Goal: Task Accomplishment & Management: Complete application form

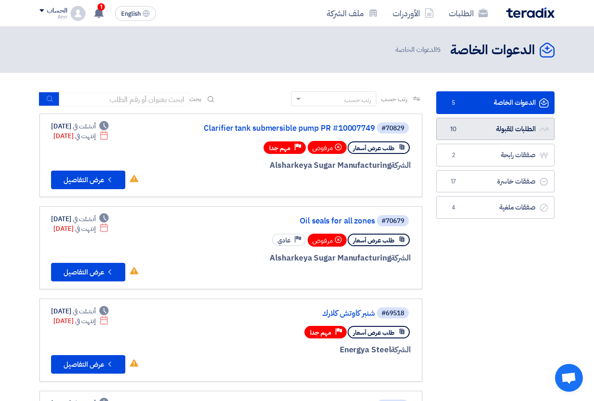
click at [487, 131] on link "الطلبات المقبولة الطلبات المقبولة 10" at bounding box center [495, 129] width 118 height 23
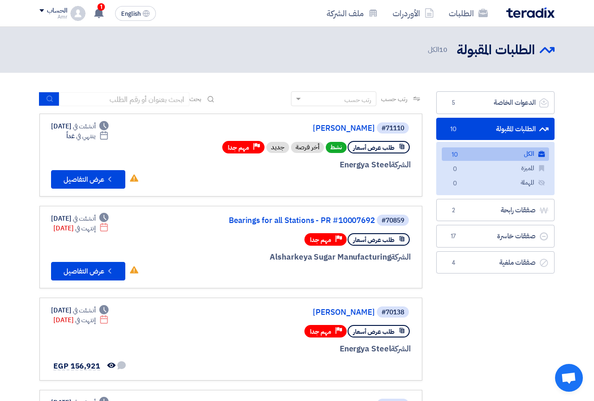
click at [477, 154] on link "الكل الكل 10" at bounding box center [495, 154] width 107 height 13
click at [90, 176] on button "Check details عرض التفاصيل" at bounding box center [88, 179] width 74 height 19
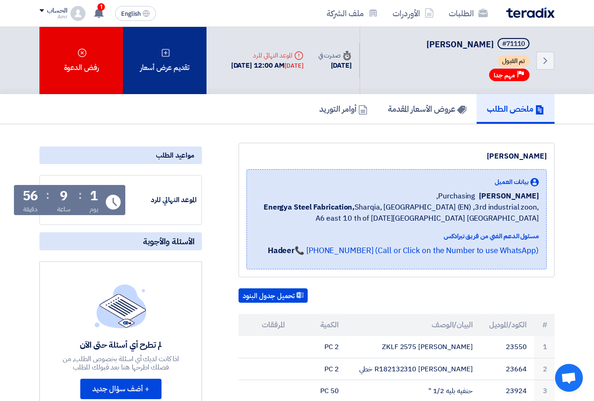
click at [156, 52] on div "تقديم عرض أسعار" at bounding box center [165, 60] width 84 height 67
click at [169, 62] on div "تقديم عرض أسعار" at bounding box center [165, 60] width 84 height 67
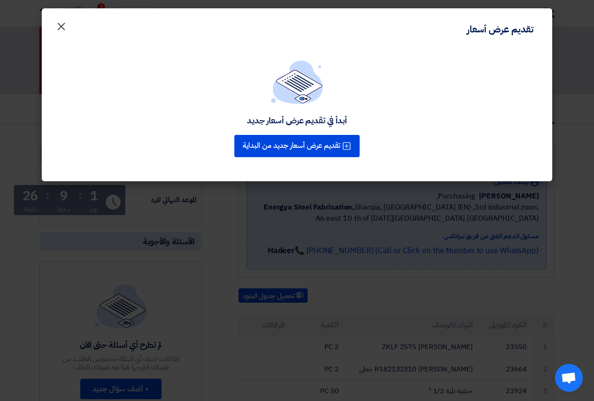
click at [65, 26] on span "×" at bounding box center [61, 26] width 11 height 28
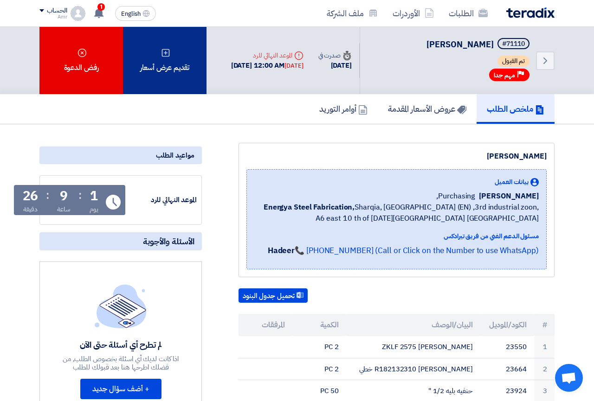
click at [164, 58] on div "تقديم عرض أسعار" at bounding box center [165, 60] width 84 height 67
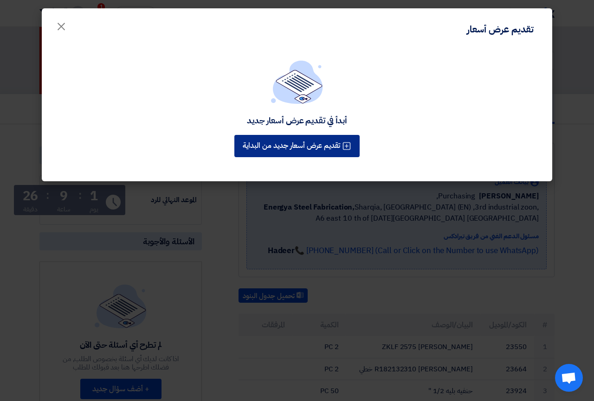
click at [320, 151] on button "تقديم عرض أسعار جديد من البداية" at bounding box center [296, 146] width 125 height 22
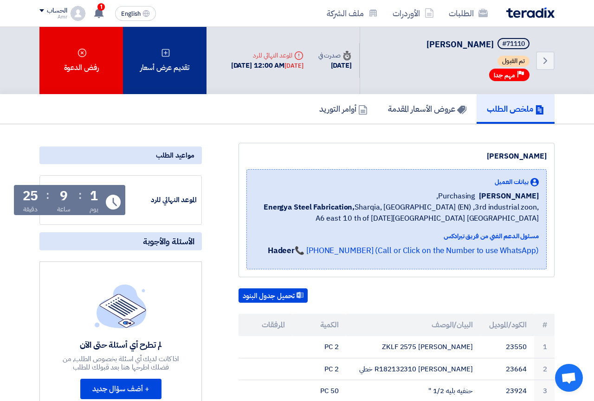
click at [161, 56] on icon at bounding box center [165, 52] width 9 height 9
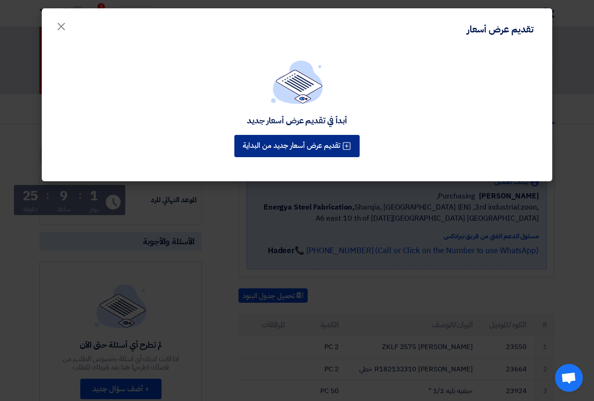
click at [289, 148] on button "تقديم عرض أسعار جديد من البداية" at bounding box center [296, 146] width 125 height 22
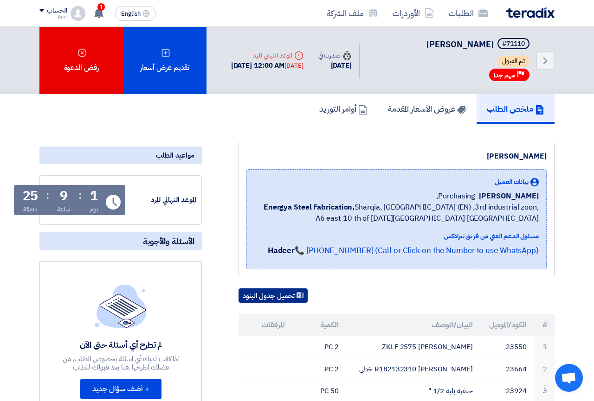
click at [267, 294] on button "تحميل جدول البنود" at bounding box center [272, 296] width 69 height 15
